Goal: Use online tool/utility: Utilize a website feature to perform a specific function

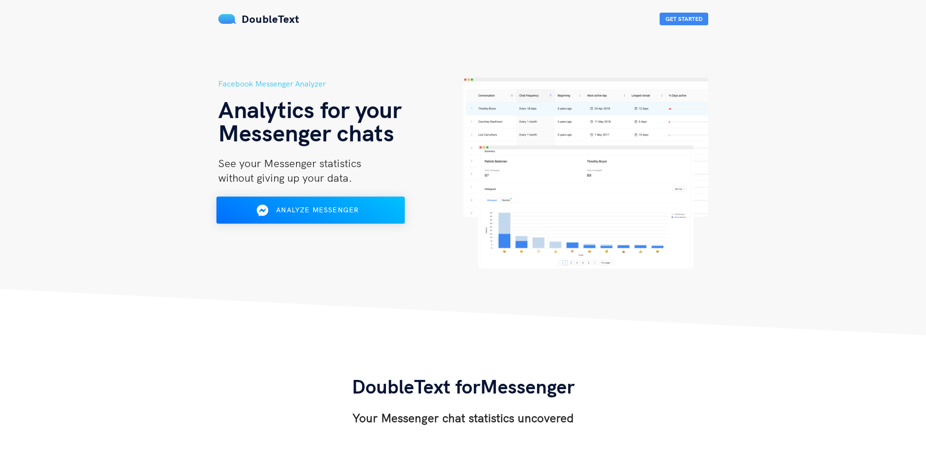
click at [354, 211] on span "Analyze Messenger" at bounding box center [317, 210] width 83 height 9
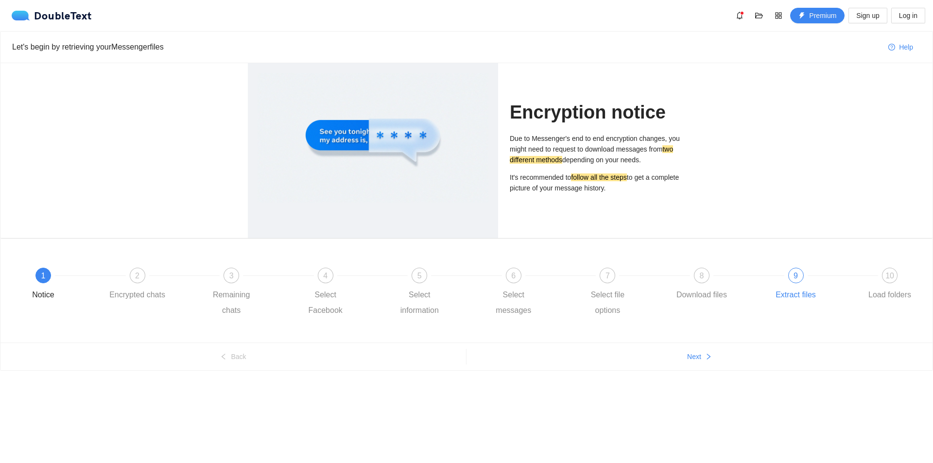
click at [797, 277] on span "9" at bounding box center [796, 276] width 4 height 8
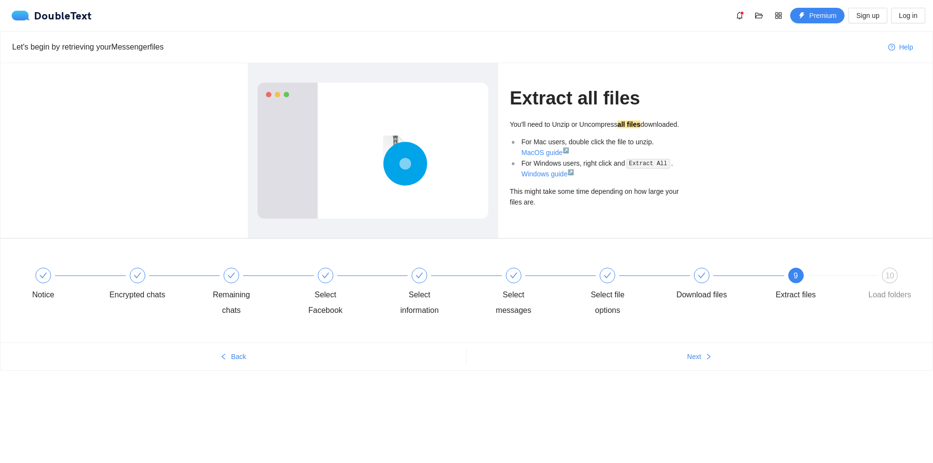
click at [902, 278] on div "10 Load folders" at bounding box center [890, 285] width 56 height 35
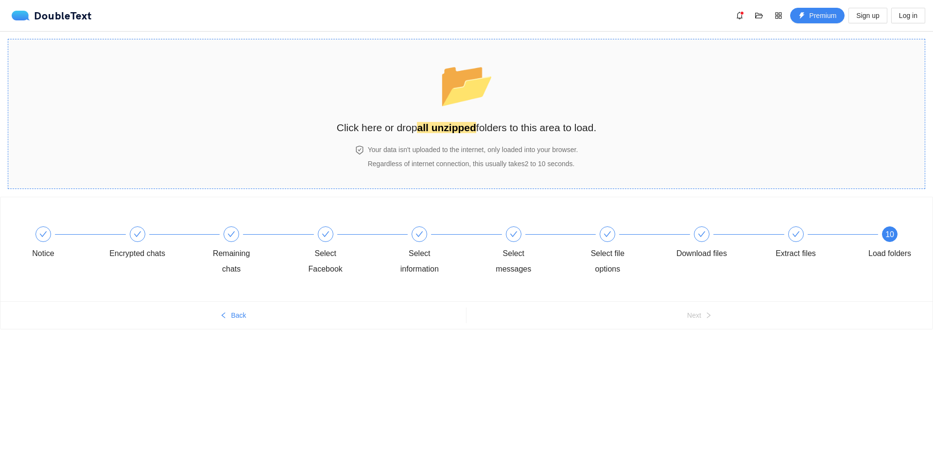
click at [464, 104] on span "📂" at bounding box center [467, 84] width 56 height 50
click at [472, 99] on span "📂" at bounding box center [467, 84] width 56 height 50
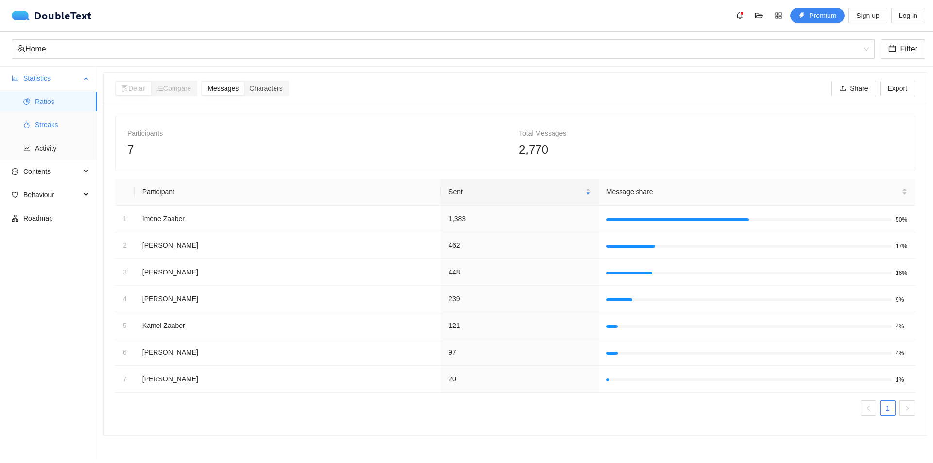
click at [64, 121] on span "Streaks" at bounding box center [62, 124] width 54 height 19
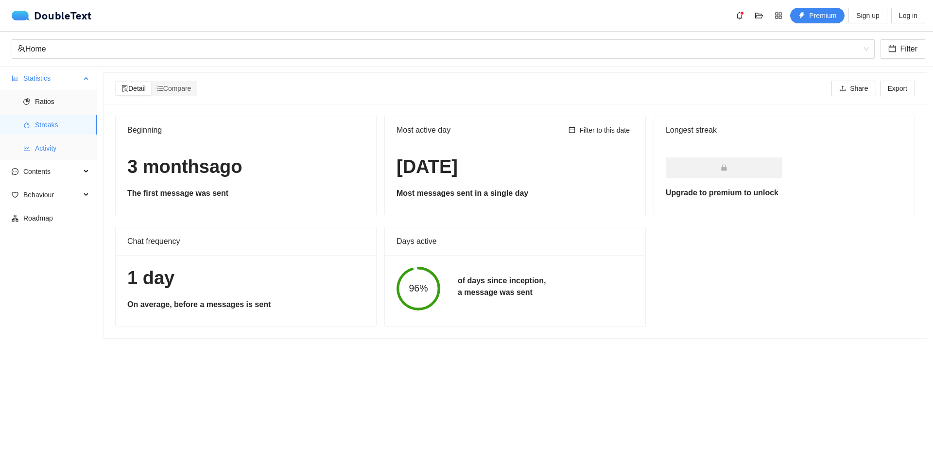
click at [51, 154] on span "Activity" at bounding box center [62, 147] width 54 height 19
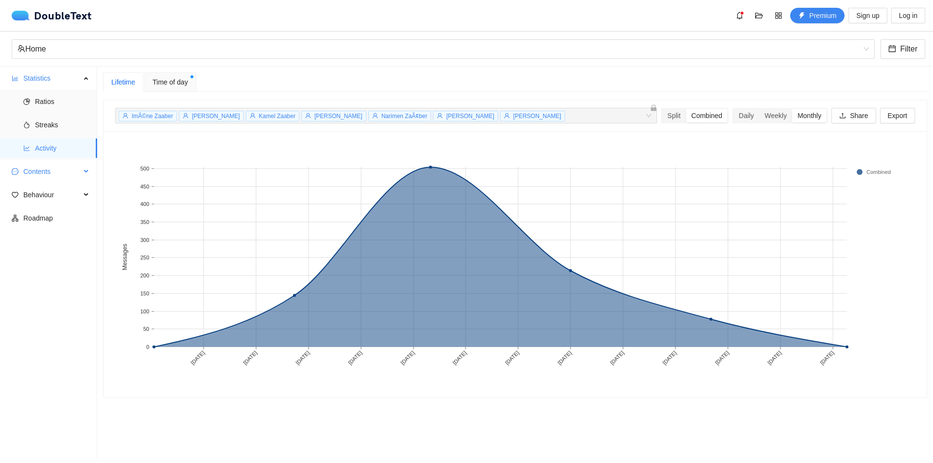
click at [59, 172] on span "Contents" at bounding box center [51, 171] width 57 height 19
click at [57, 169] on span "Contents" at bounding box center [51, 171] width 57 height 19
click at [51, 196] on span "Behaviour" at bounding box center [51, 194] width 57 height 19
click at [51, 216] on span "Interactions" at bounding box center [62, 217] width 54 height 19
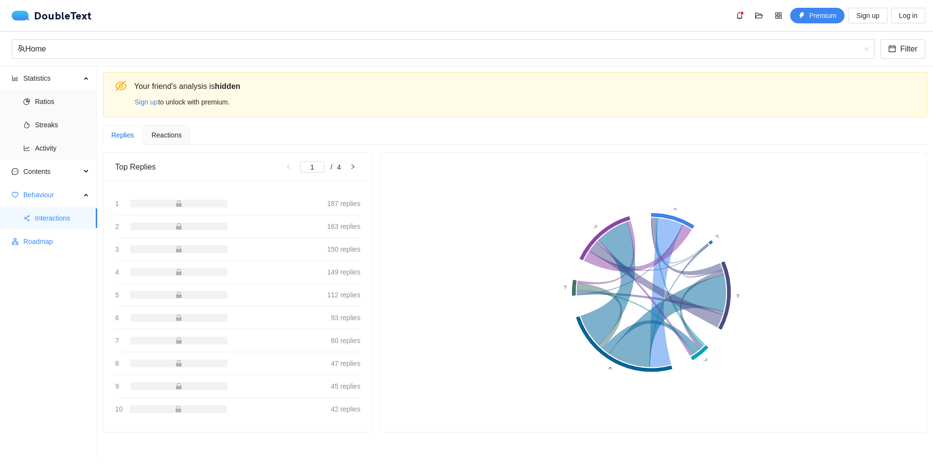
click at [44, 235] on span "Roadmap" at bounding box center [56, 241] width 66 height 19
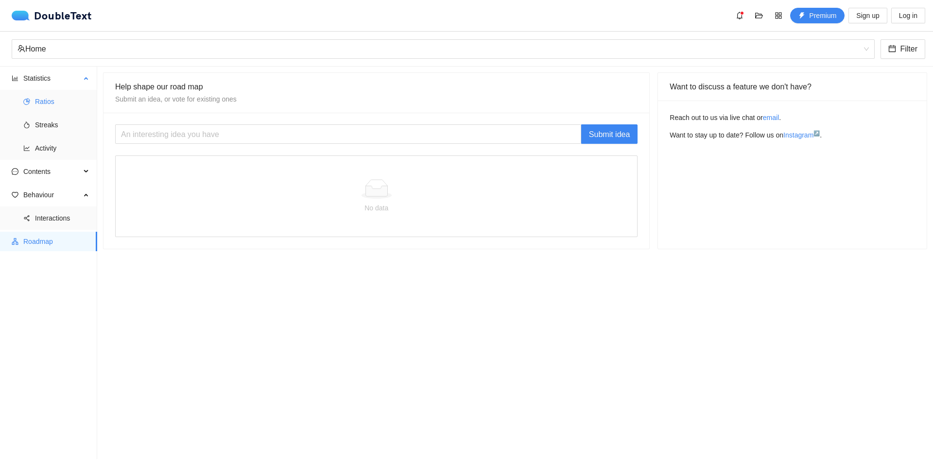
click at [61, 98] on span "Ratios" at bounding box center [62, 101] width 54 height 19
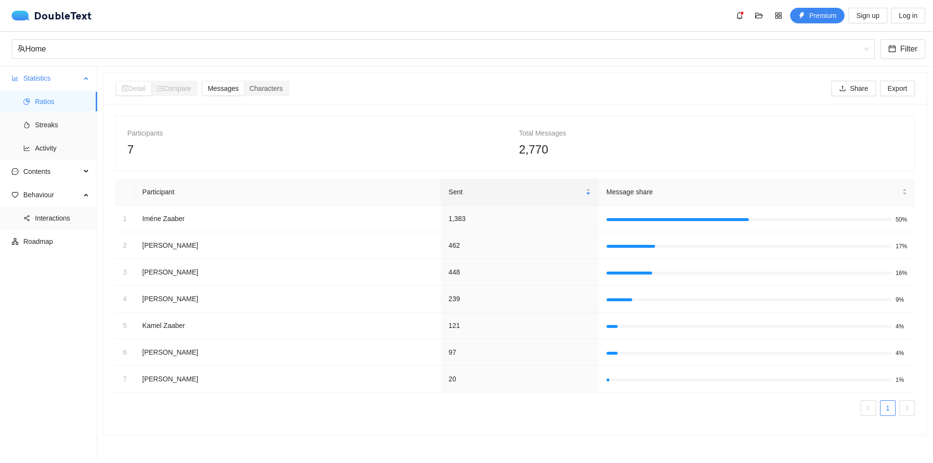
click at [53, 76] on span "Statistics" at bounding box center [51, 78] width 57 height 19
click at [52, 69] on span "Statistics" at bounding box center [51, 78] width 57 height 19
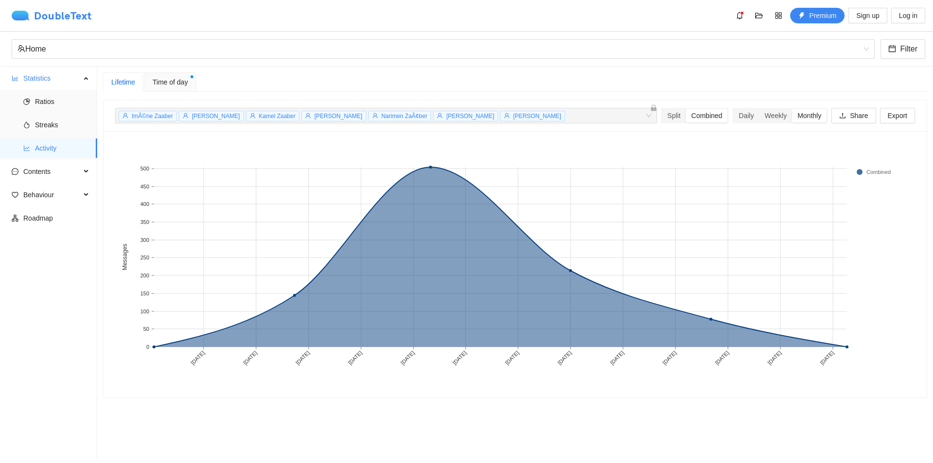
click at [43, 17] on div "DoubleText" at bounding box center [52, 16] width 80 height 10
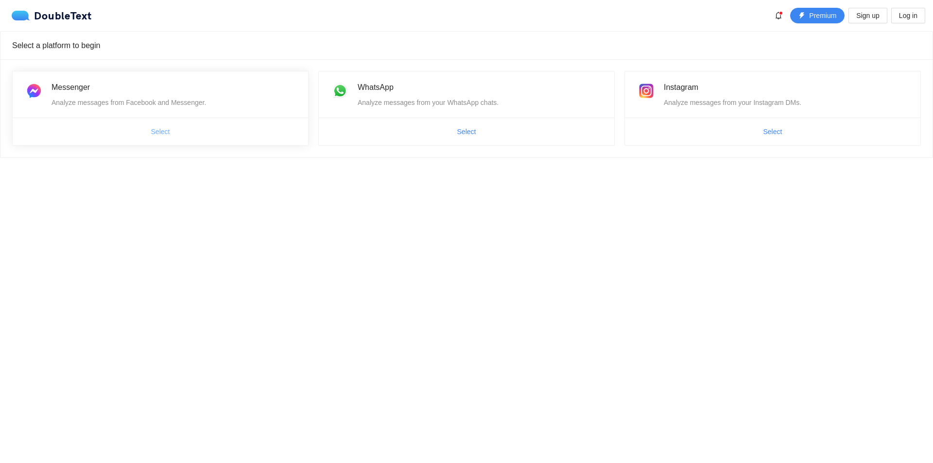
click at [171, 136] on button "Select" at bounding box center [160, 132] width 35 height 16
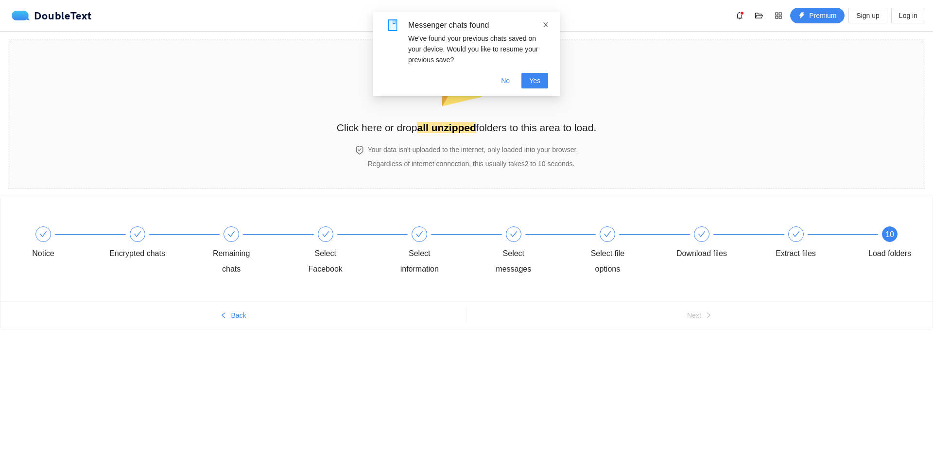
click at [546, 26] on icon "close" at bounding box center [545, 24] width 7 height 7
